Goal: Information Seeking & Learning: Learn about a topic

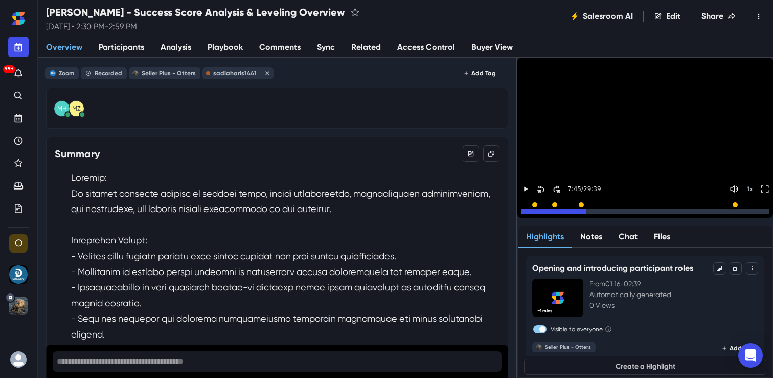
scroll to position [6844, 0]
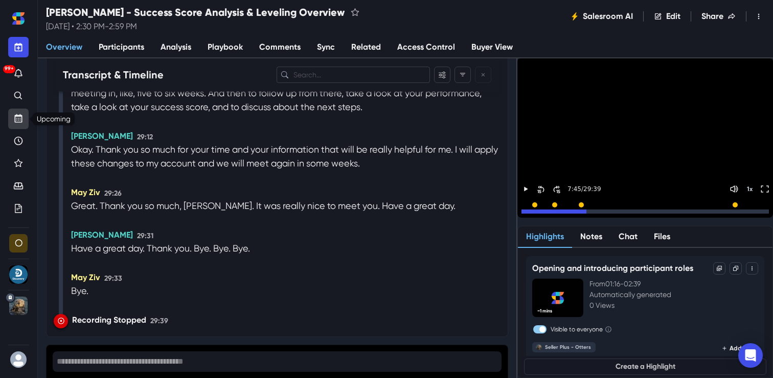
click at [21, 120] on icon "Upcoming" at bounding box center [19, 118] width 8 height 9
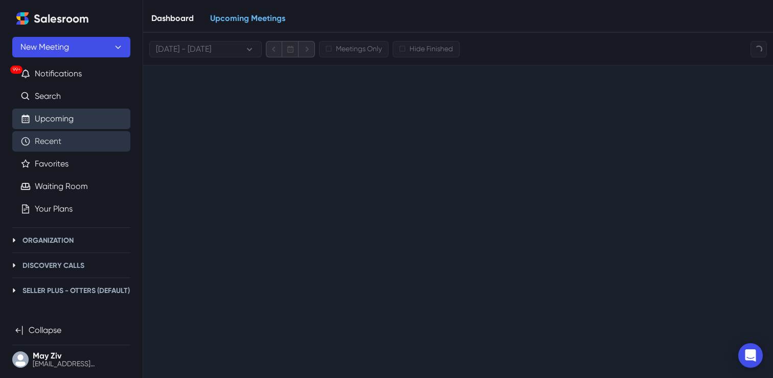
click at [61, 145] on link "Recent" at bounding box center [48, 141] width 27 height 12
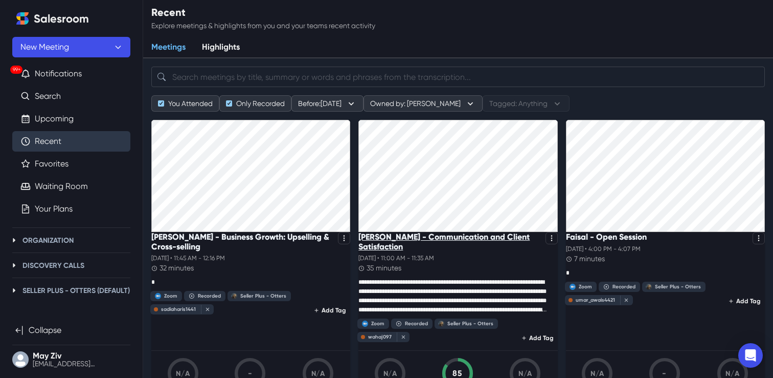
click at [382, 237] on p "[PERSON_NAME] - Communication and Client Satisfaction" at bounding box center [450, 241] width 183 height 19
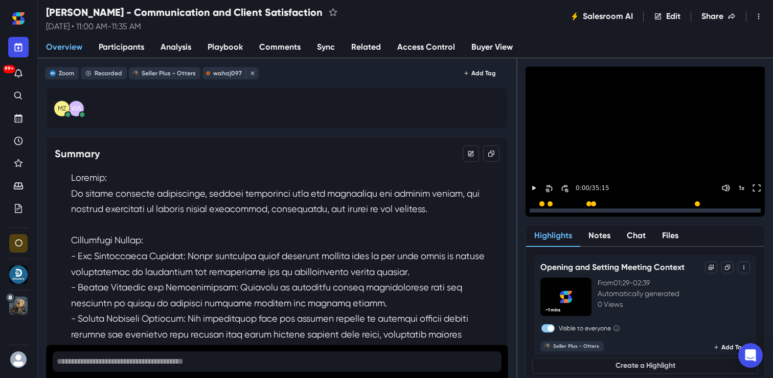
click at [182, 45] on span "Analysis" at bounding box center [176, 47] width 31 height 12
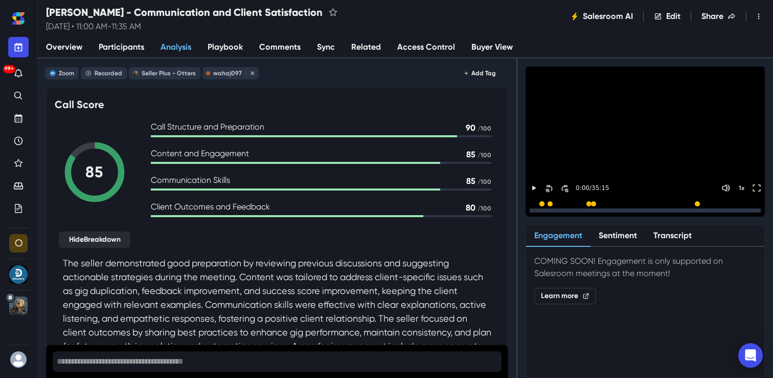
click at [65, 39] on link "Overview" at bounding box center [64, 47] width 53 height 21
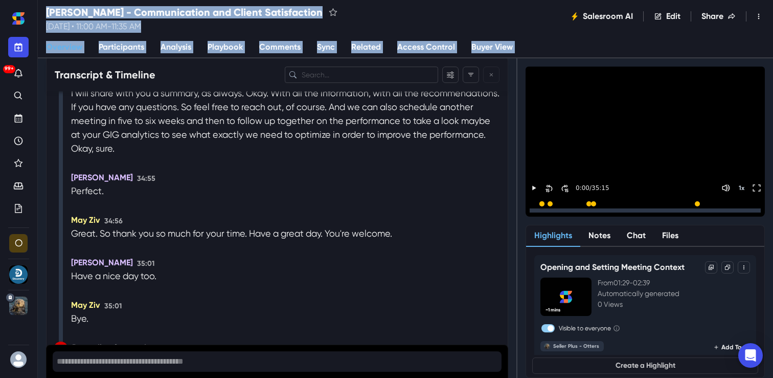
scroll to position [7112, 0]
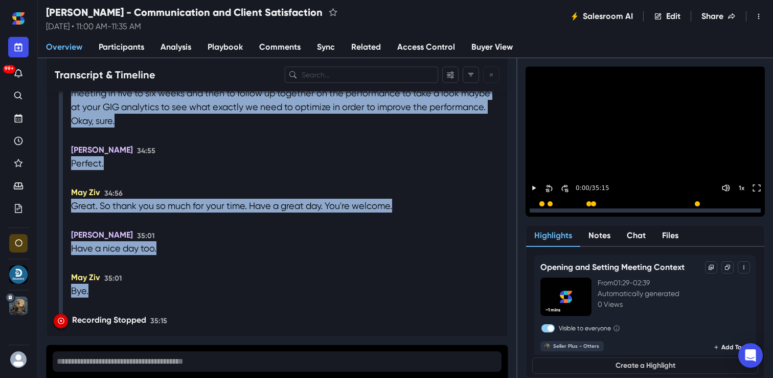
drag, startPoint x: 71, startPoint y: 194, endPoint x: 145, endPoint y: 306, distance: 133.7
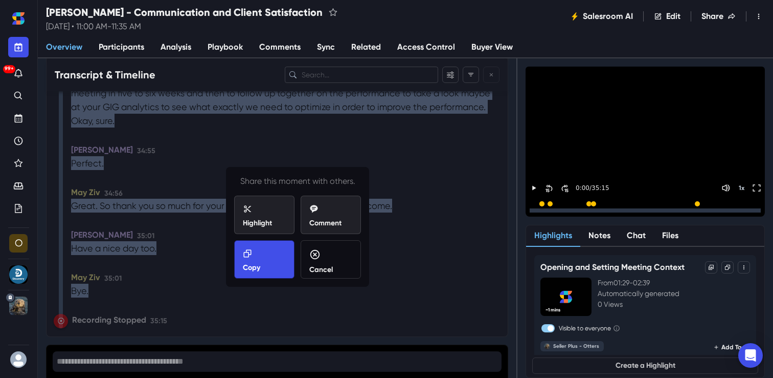
click at [250, 266] on p "Copy" at bounding box center [251, 267] width 17 height 11
